Goal: Book appointment/travel/reservation

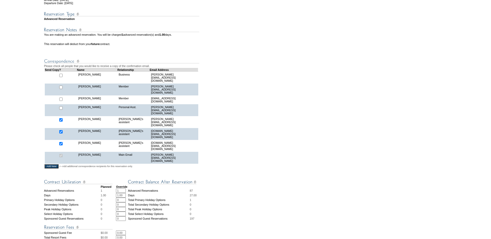
scroll to position [155, 0]
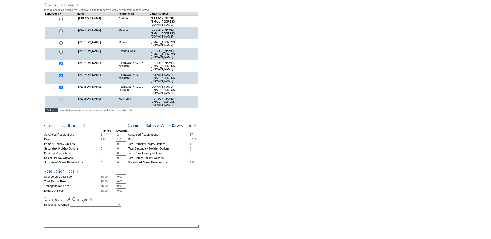
click at [61, 26] on td at bounding box center [61, 21] width 32 height 12
click at [62, 21] on input "checkbox" at bounding box center [60, 19] width 3 height 3
checkbox input "true"
click at [62, 62] on input "checkbox" at bounding box center [60, 63] width 3 height 3
checkbox input "false"
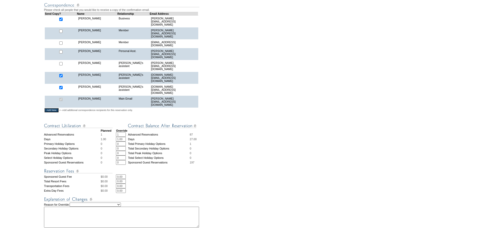
click at [63, 74] on input "checkbox" at bounding box center [60, 75] width 3 height 3
checkbox input "false"
click at [63, 86] on input "checkbox" at bounding box center [60, 87] width 3 height 3
checkbox input "false"
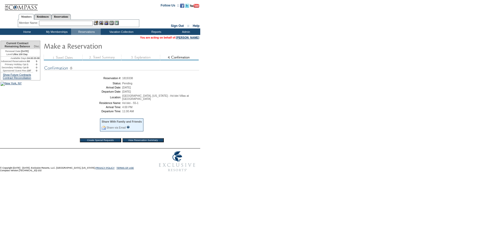
click at [140, 140] on input "View Reservation Summary" at bounding box center [143, 140] width 41 height 4
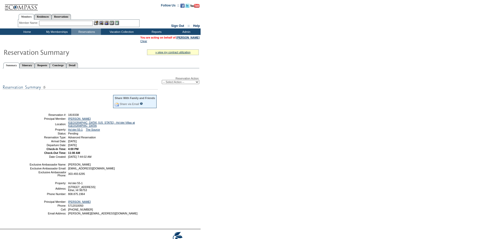
click at [179, 83] on select "-- Select Action -- Modify Reservation Dates Modify Reservation Cost Modify Occ…" at bounding box center [180, 82] width 37 height 4
select select "ConfirmRes"
click at [162, 81] on select "-- Select Action -- Modify Reservation Dates Modify Reservation Cost Modify Occ…" at bounding box center [180, 82] width 37 height 4
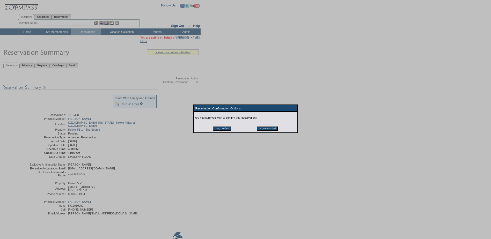
click at [217, 129] on input "Yes, Confirm" at bounding box center [222, 128] width 18 height 4
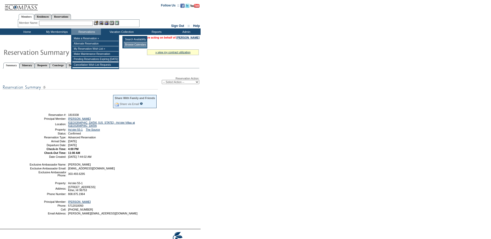
click at [136, 44] on td "Browse Calendars" at bounding box center [135, 44] width 23 height 5
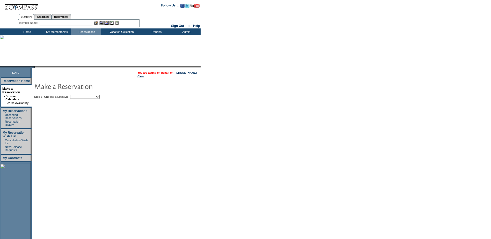
click at [98, 97] on select "My Favorites Beach Leisure Metropolitan Mountain OIAL for Adventure OIAL for Co…" at bounding box center [84, 97] width 29 height 4
select select "Beach"
click at [79, 95] on select "My Favorites Beach Leisure Metropolitan Mountain OIAL for Adventure OIAL for Co…" at bounding box center [84, 97] width 29 height 4
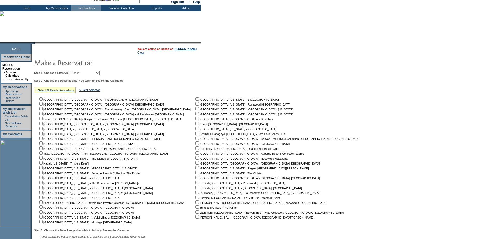
scroll to position [75, 0]
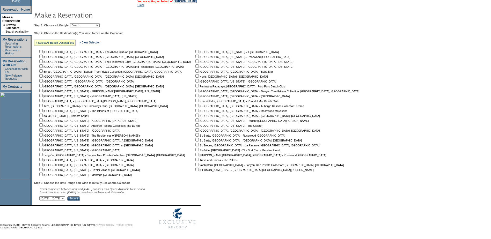
click at [43, 172] on input "checkbox" at bounding box center [40, 173] width 3 height 3
checkbox input "true"
click at [43, 168] on input "checkbox" at bounding box center [40, 169] width 3 height 3
checkbox input "true"
click at [43, 172] on input "checkbox" at bounding box center [40, 173] width 3 height 3
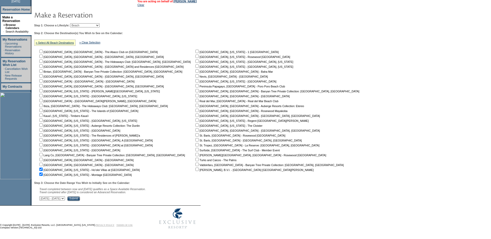
checkbox input "false"
click at [65, 197] on select "October 3, 2025 - November 17, 2025 November 18, 2025 - January 1, 2026 January…" at bounding box center [52, 198] width 26 height 4
select select "5/17/2026|6/30/2026"
click at [42, 196] on select "October 3, 2025 - November 17, 2025 November 18, 2025 - January 1, 2026 January…" at bounding box center [52, 198] width 26 height 4
click at [80, 198] on input "Submit" at bounding box center [73, 198] width 13 height 5
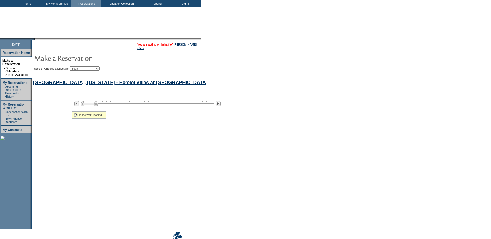
select select "Beach"
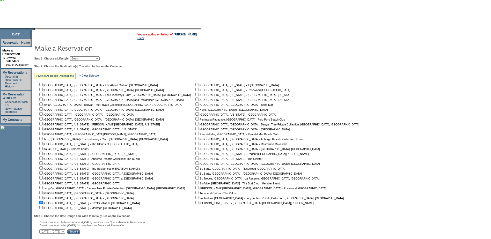
scroll to position [193, 0]
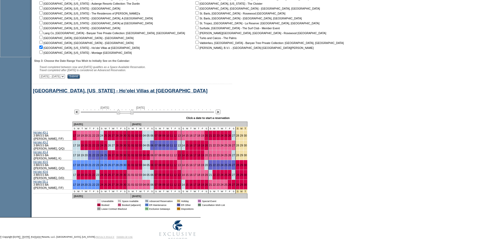
click at [130, 114] on img at bounding box center [125, 111] width 17 height 5
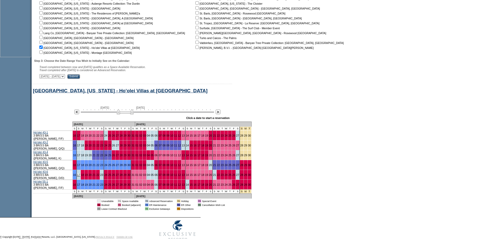
click at [80, 173] on link "17" at bounding box center [78, 174] width 3 height 3
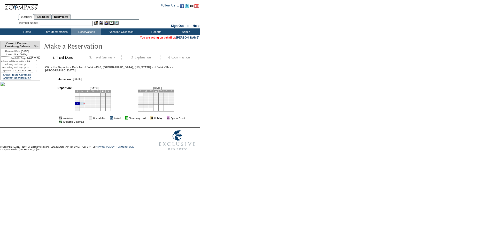
click at [85, 104] on link "18" at bounding box center [83, 103] width 3 height 3
